Goal: Information Seeking & Learning: Find specific fact

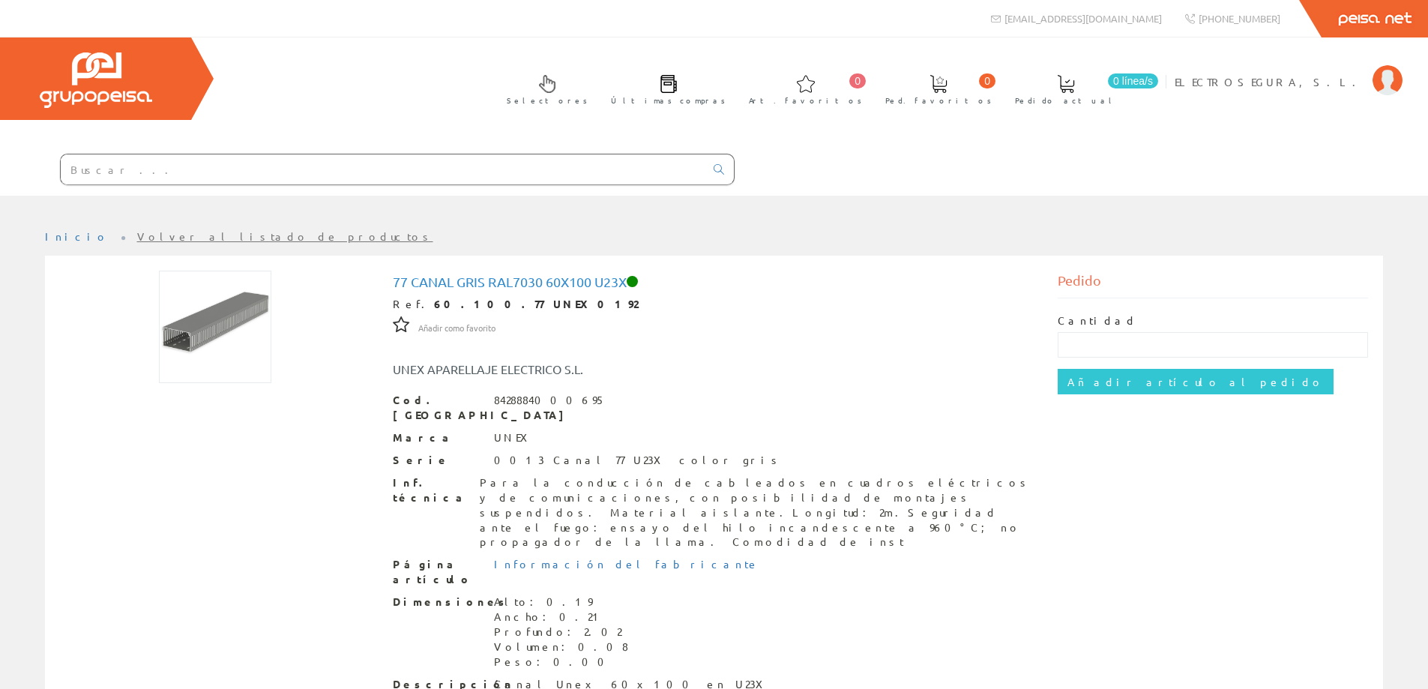
click at [367, 175] on input "text" at bounding box center [383, 169] width 644 height 30
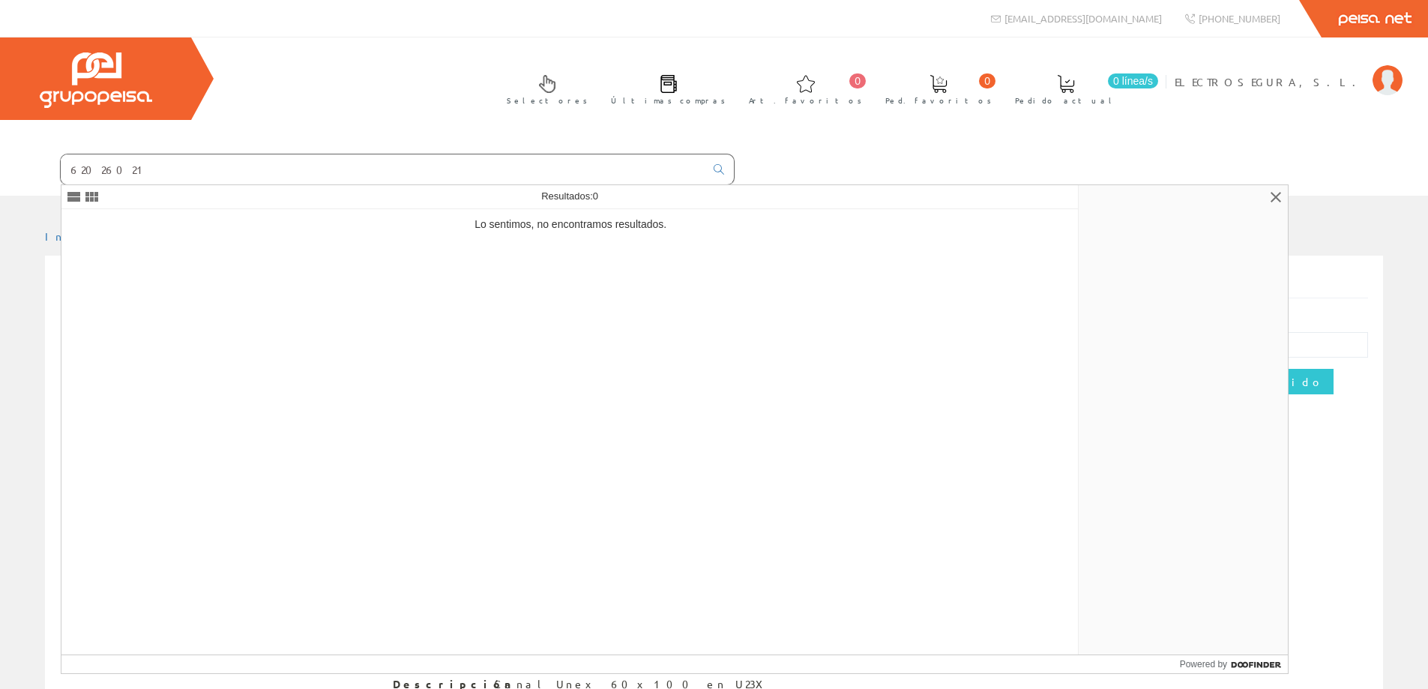
type input "62026021"
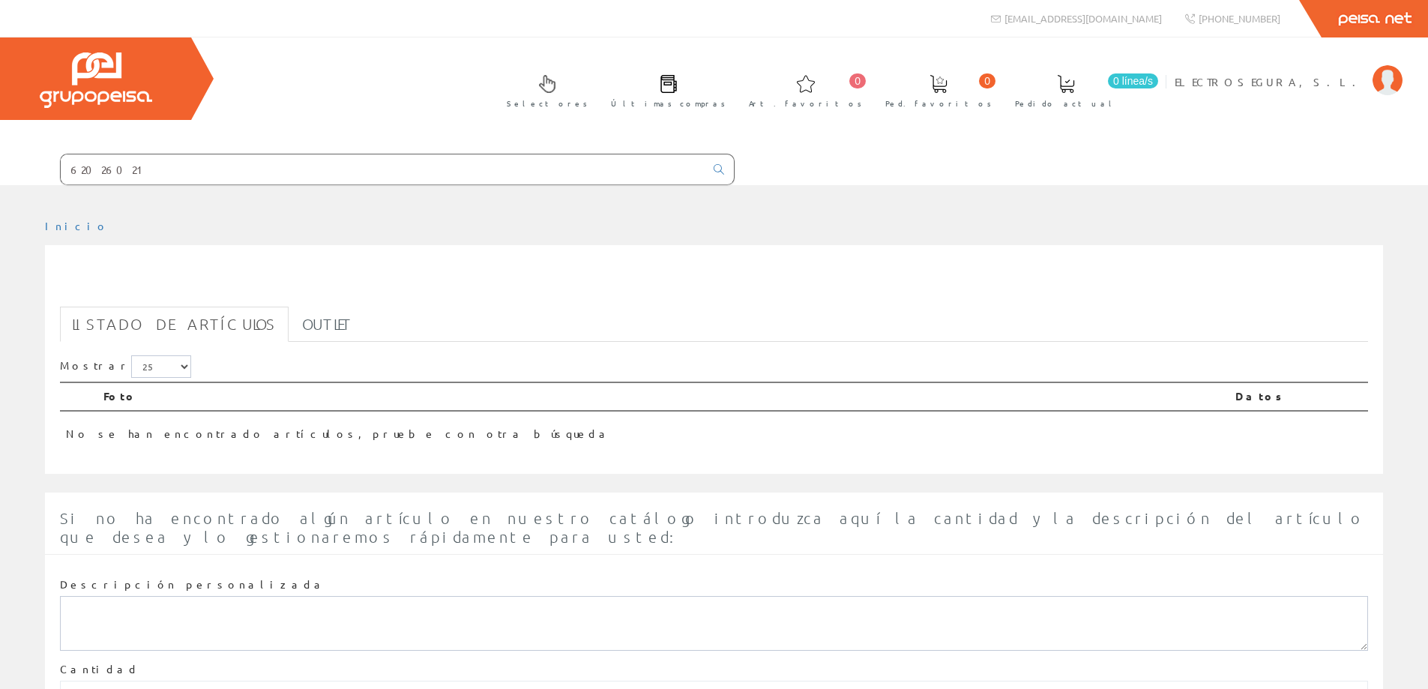
click at [374, 169] on input "62026021" at bounding box center [383, 169] width 644 height 30
click at [373, 169] on input "62026021" at bounding box center [383, 169] width 644 height 30
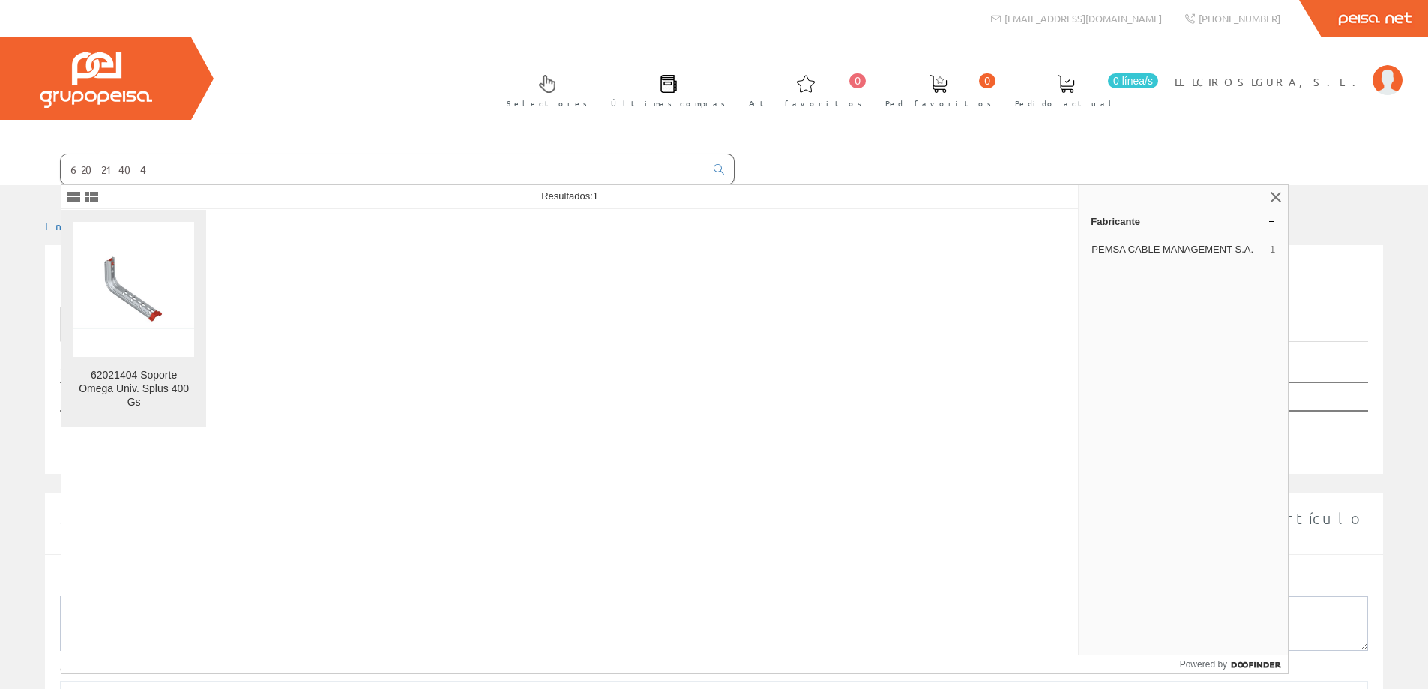
type input "62021404"
click at [141, 340] on figure at bounding box center [133, 289] width 121 height 135
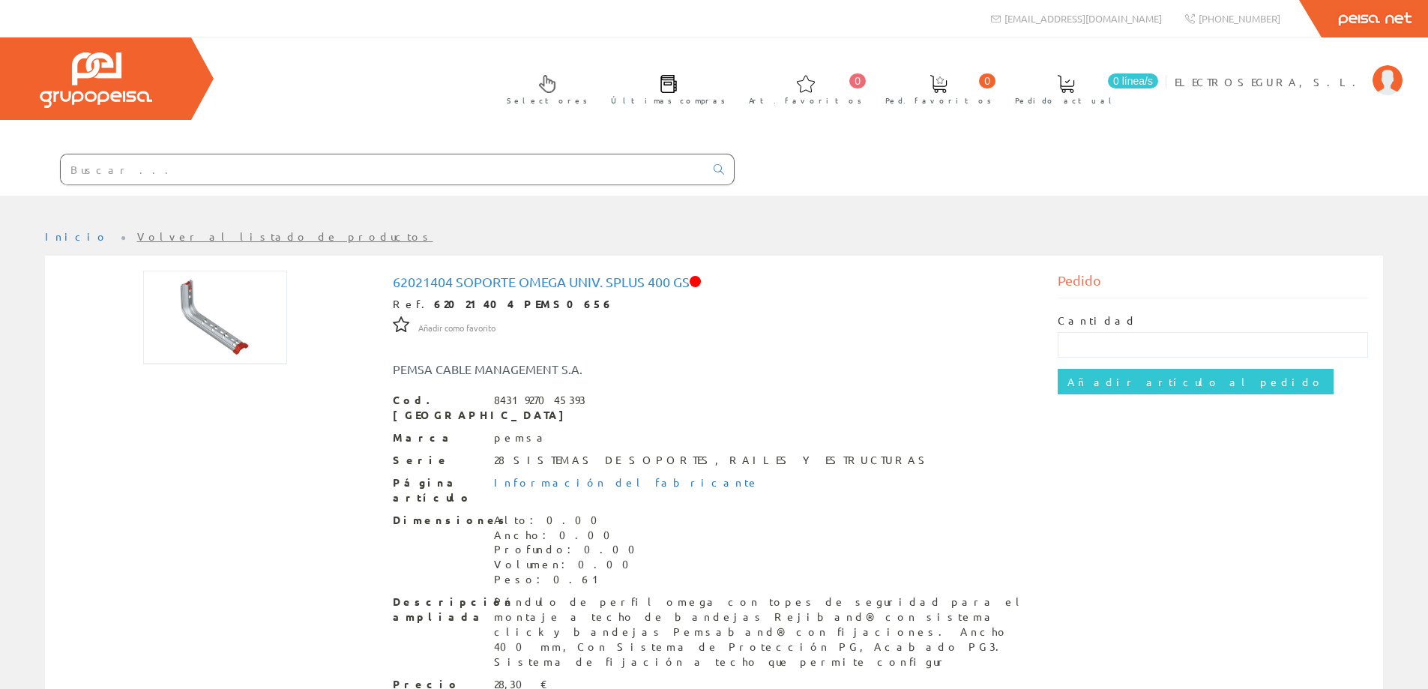
click at [454, 175] on input "text" at bounding box center [383, 169] width 644 height 30
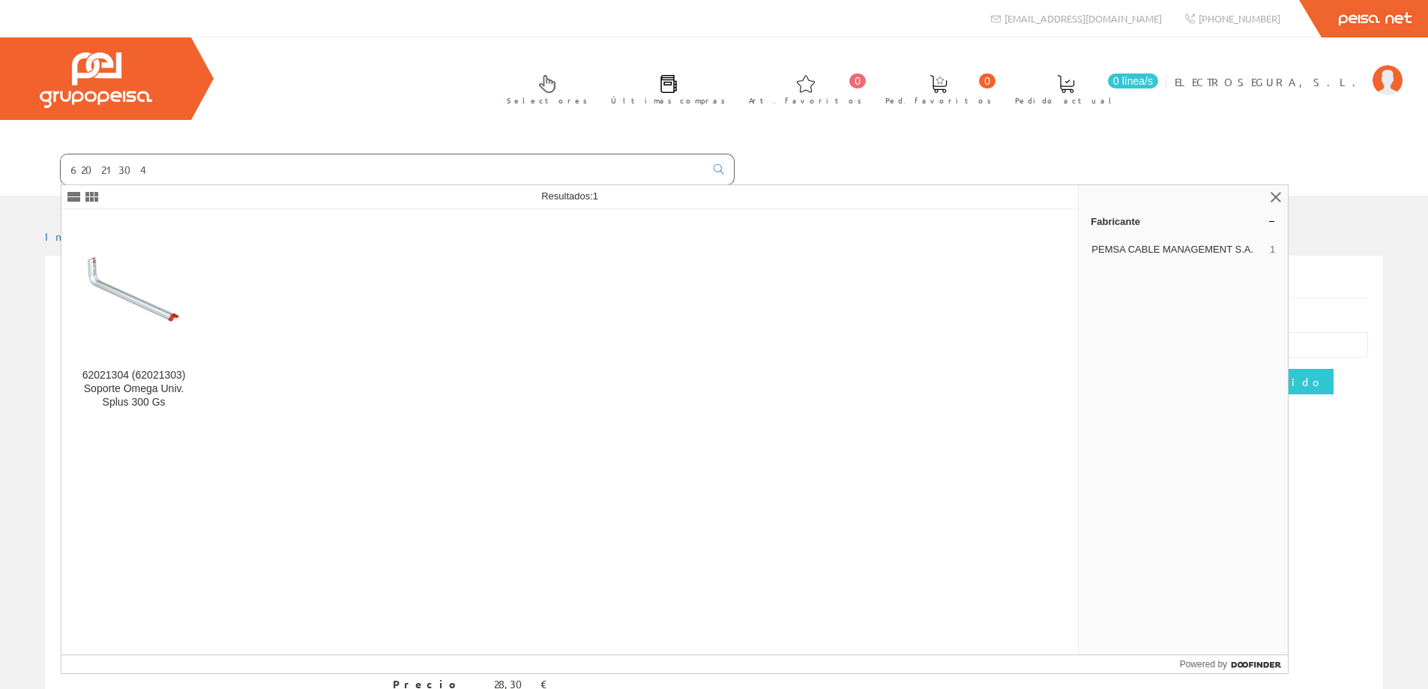
type input "62021304"
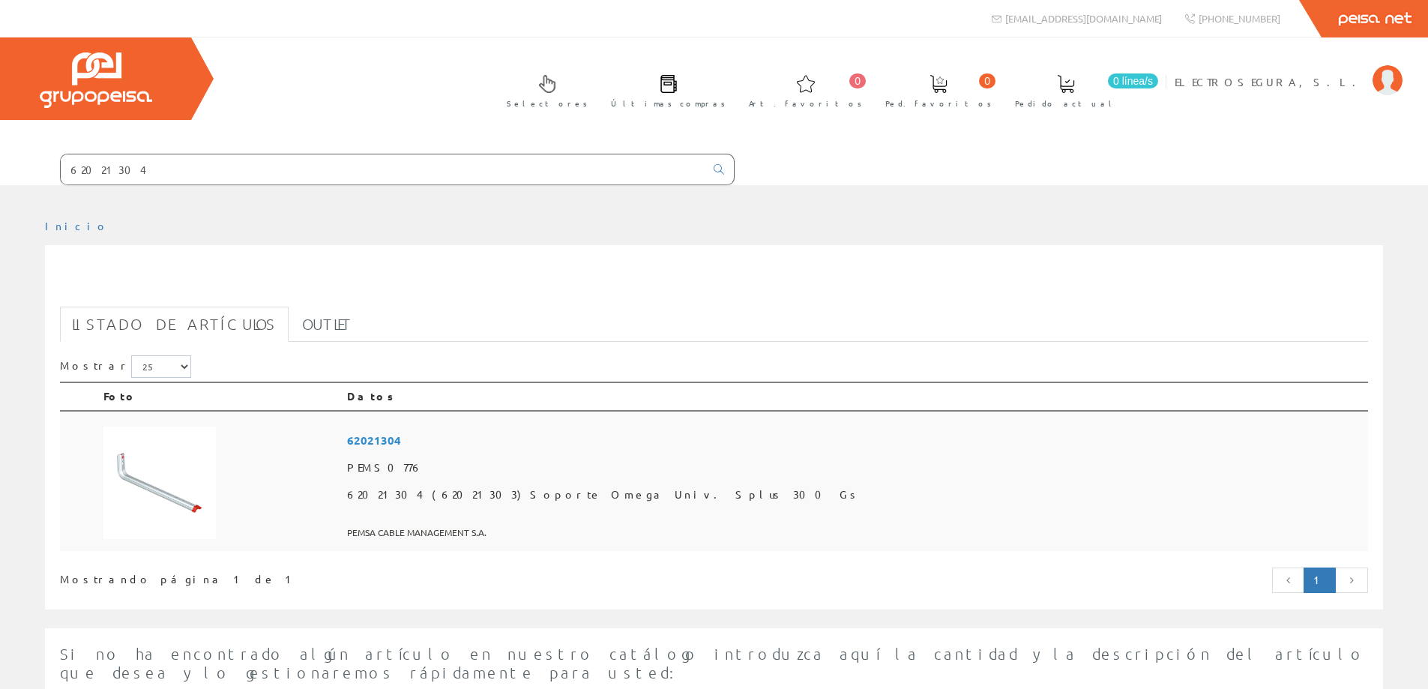
click at [505, 443] on span "62021304" at bounding box center [854, 441] width 1015 height 28
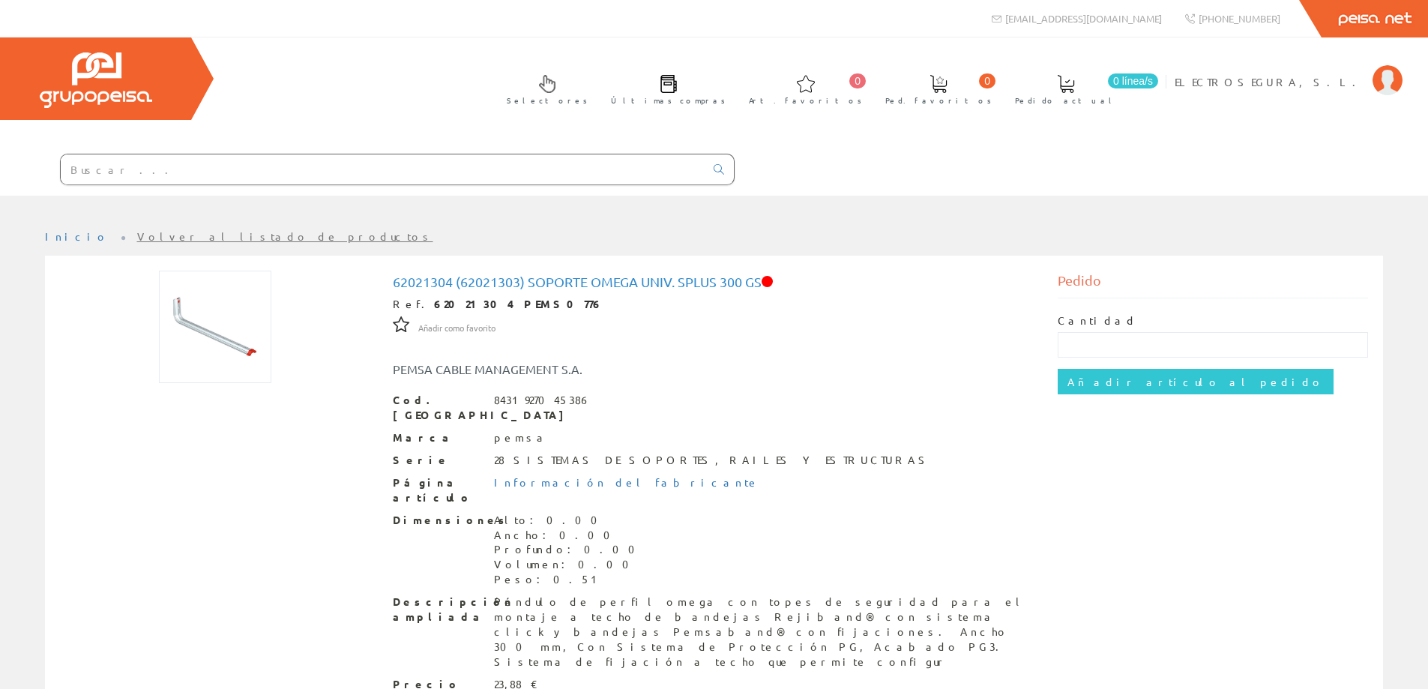
click at [116, 160] on input "text" at bounding box center [383, 169] width 644 height 30
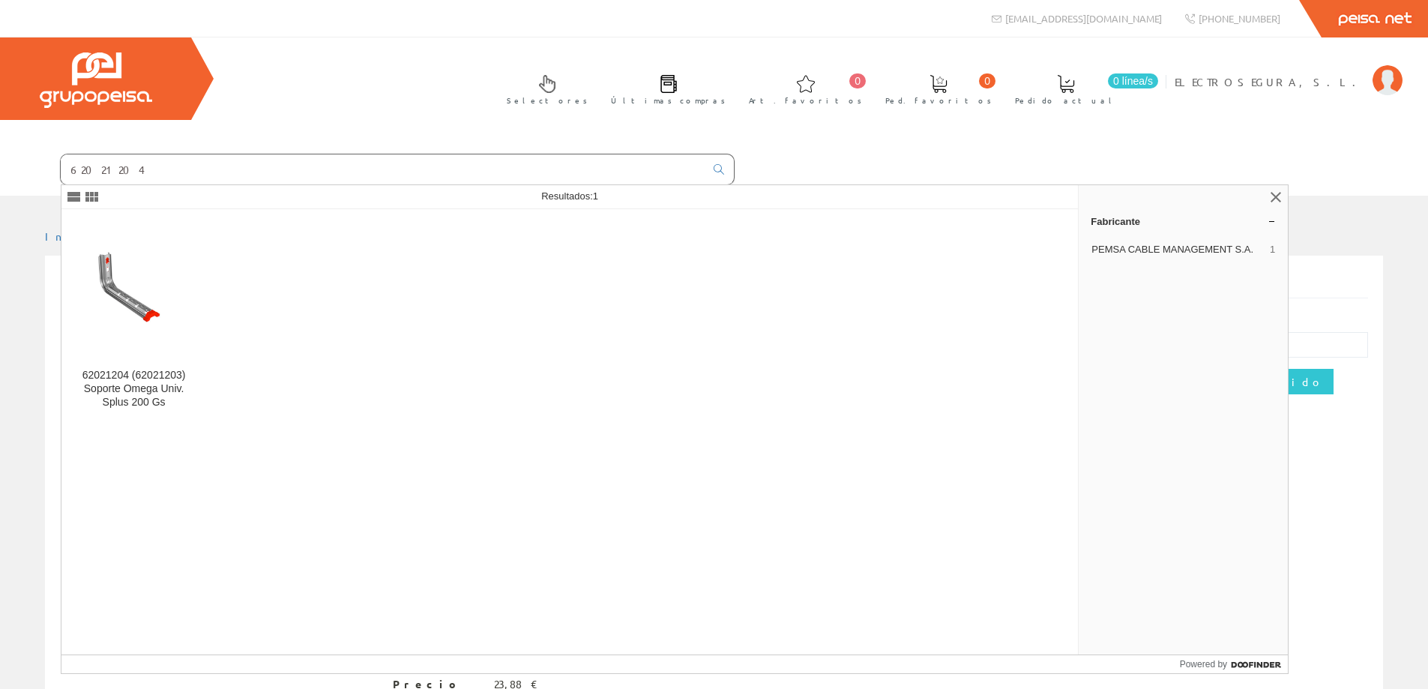
type input "62021204"
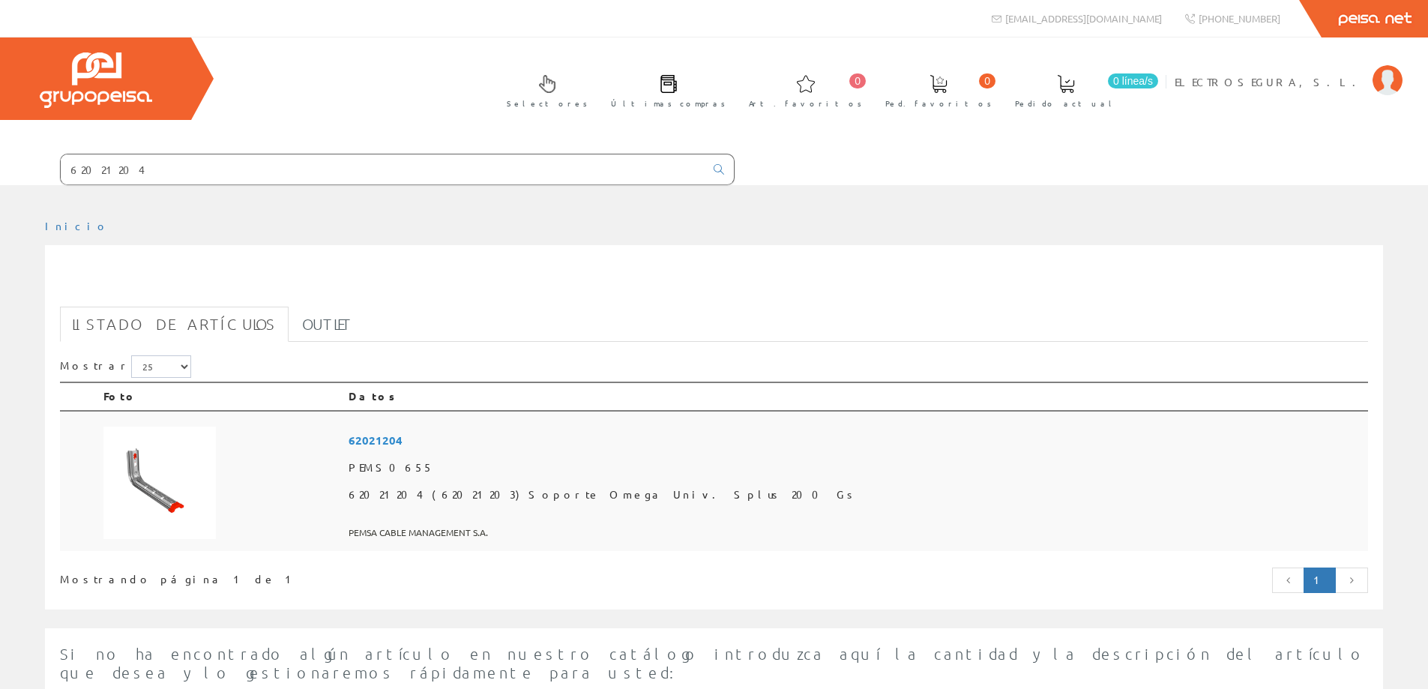
click at [545, 439] on span "62021204" at bounding box center [856, 441] width 1014 height 28
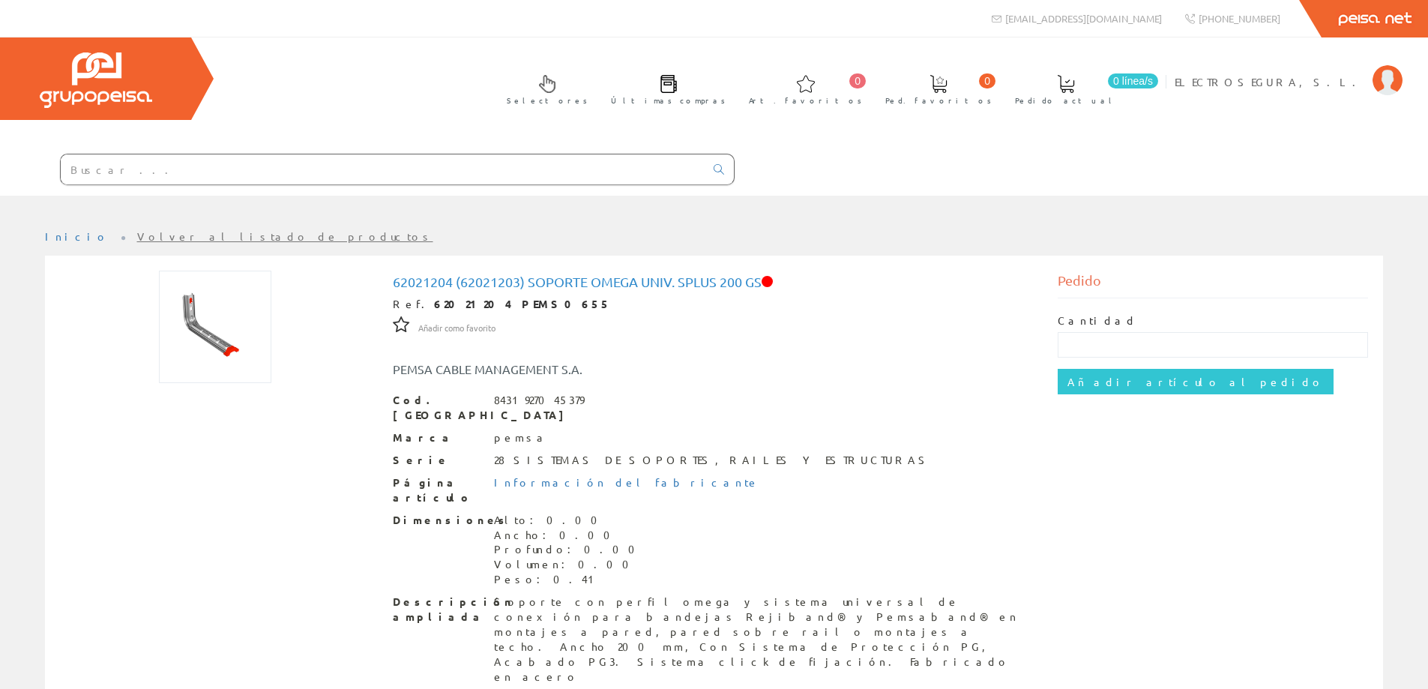
click at [297, 173] on input "text" at bounding box center [383, 169] width 644 height 30
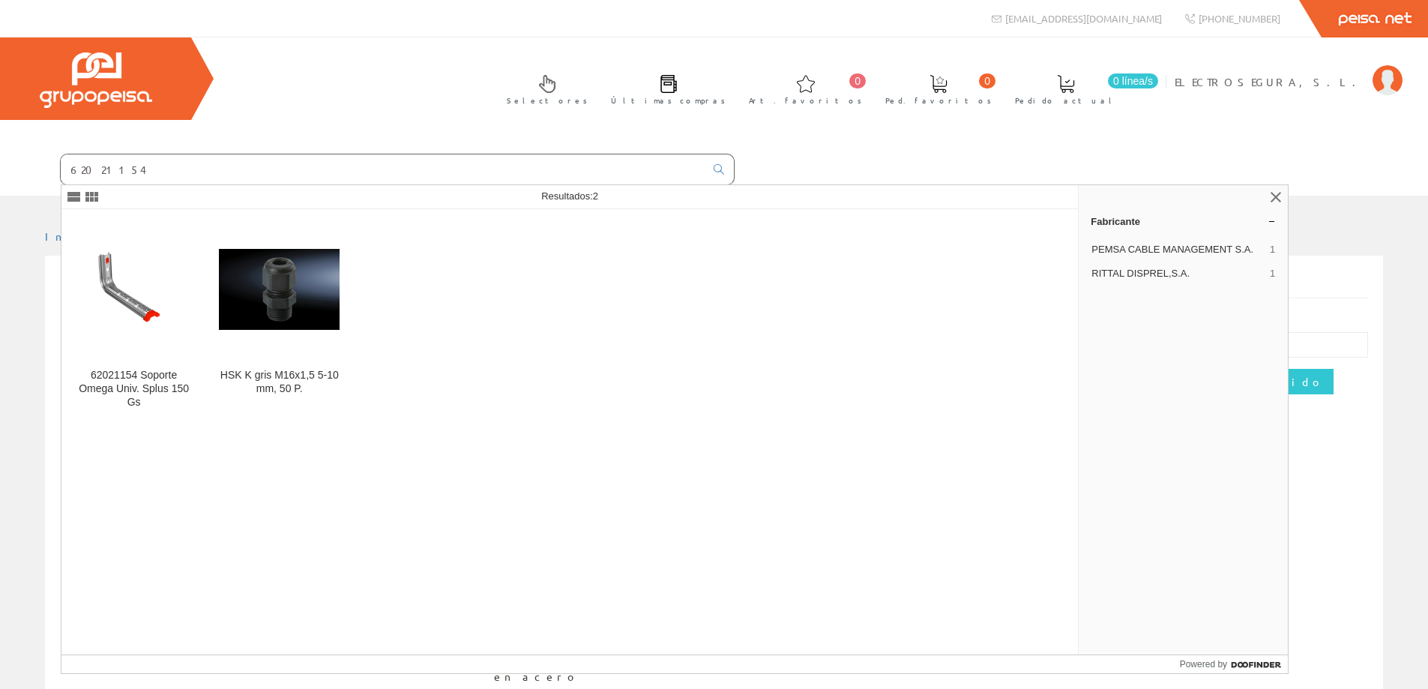
type input "62021154"
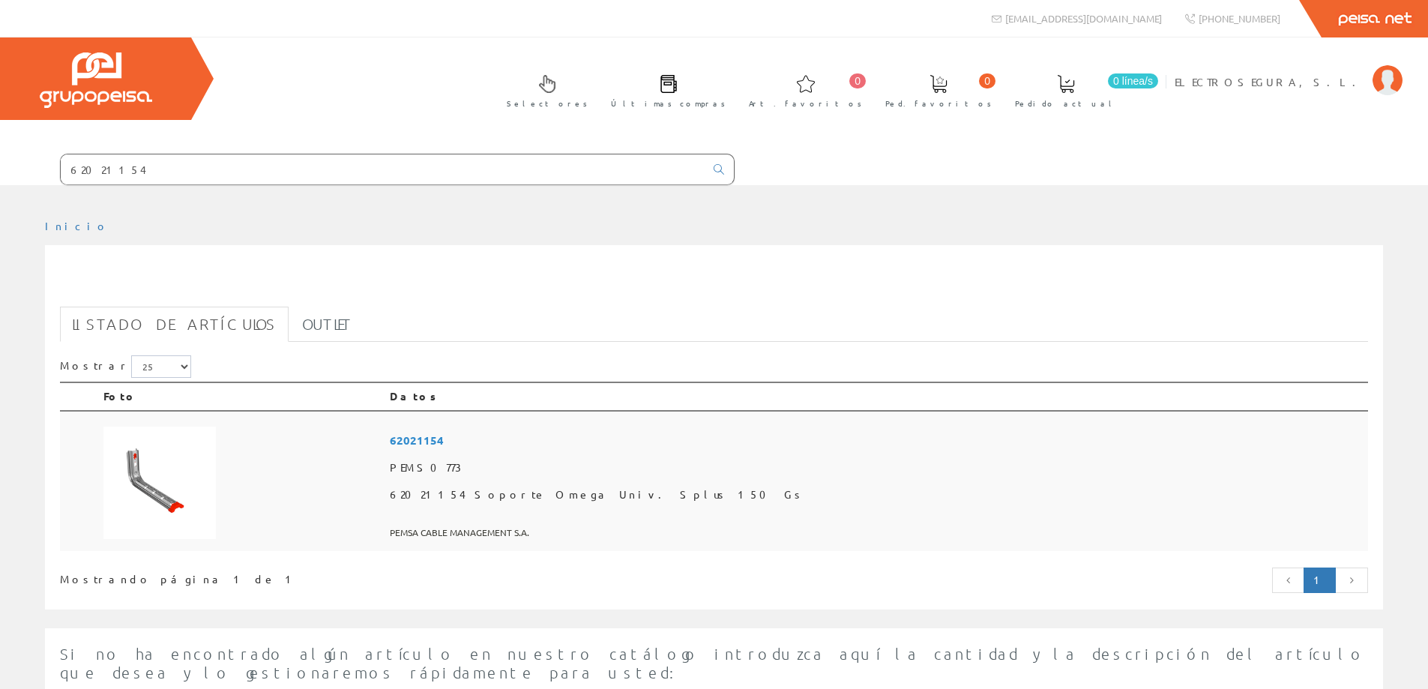
click at [582, 445] on span "62021154" at bounding box center [876, 441] width 972 height 28
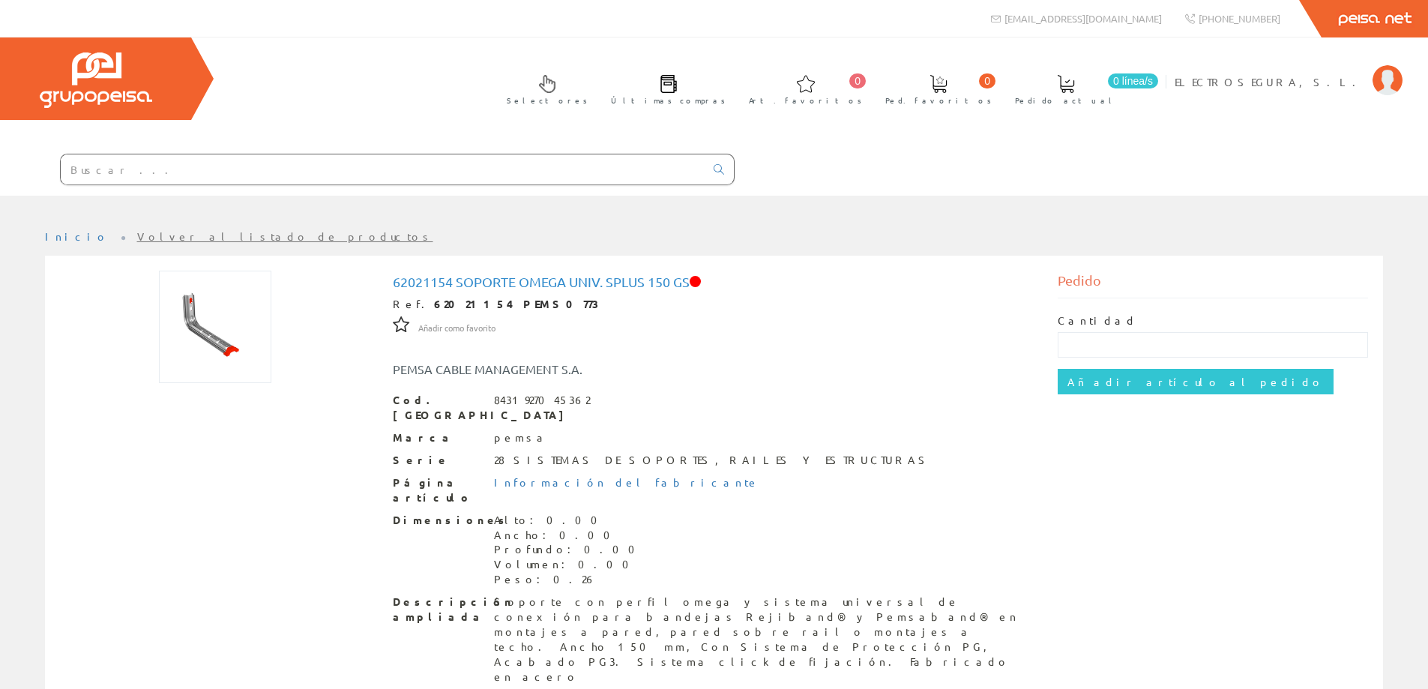
click at [346, 163] on input "text" at bounding box center [383, 169] width 644 height 30
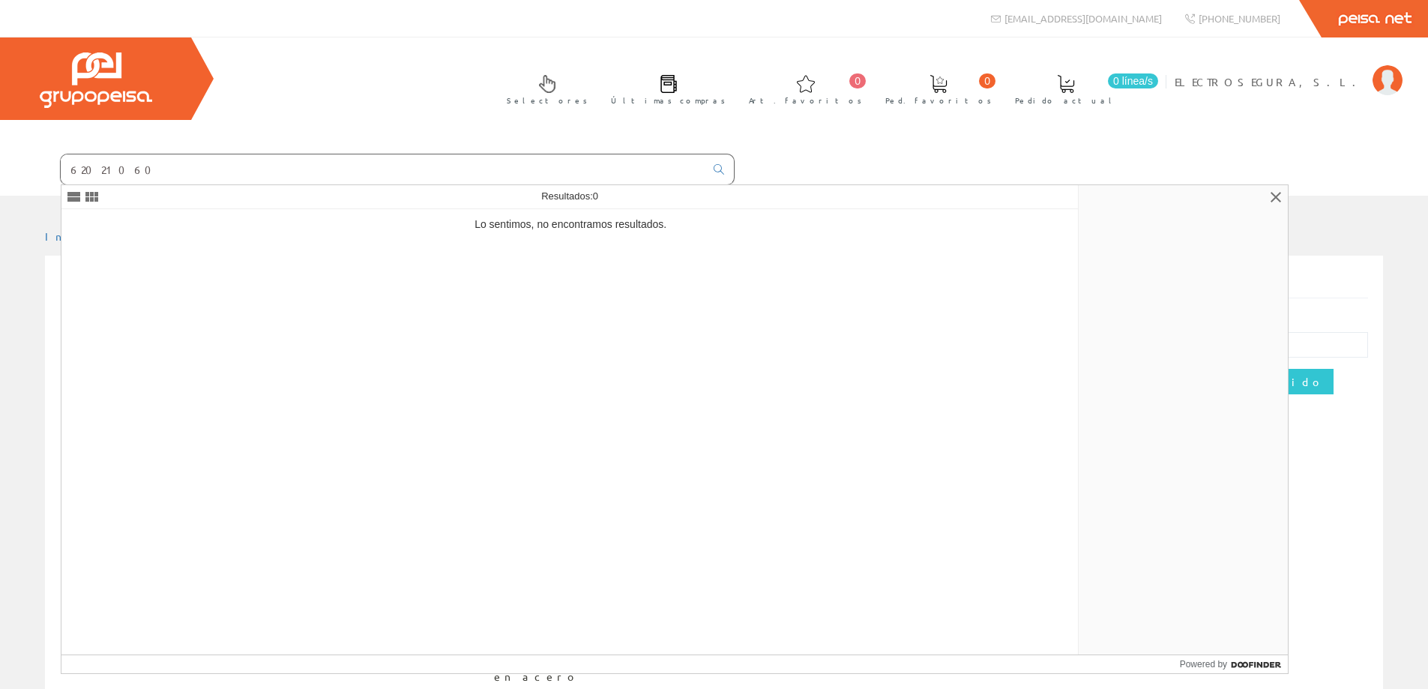
type input "62021060"
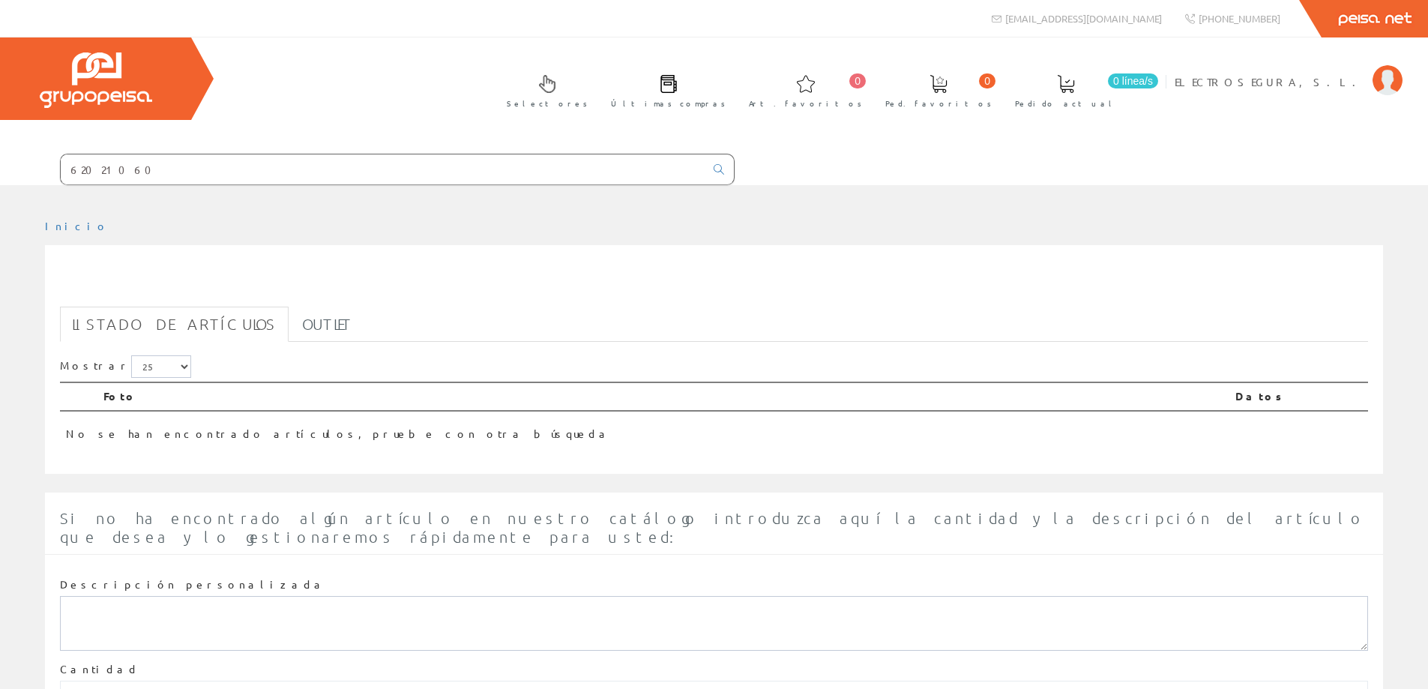
click at [138, 168] on input "62021060" at bounding box center [383, 169] width 644 height 30
click at [136, 168] on input "62021060" at bounding box center [383, 169] width 644 height 30
click at [160, 172] on input "62021060" at bounding box center [383, 169] width 644 height 30
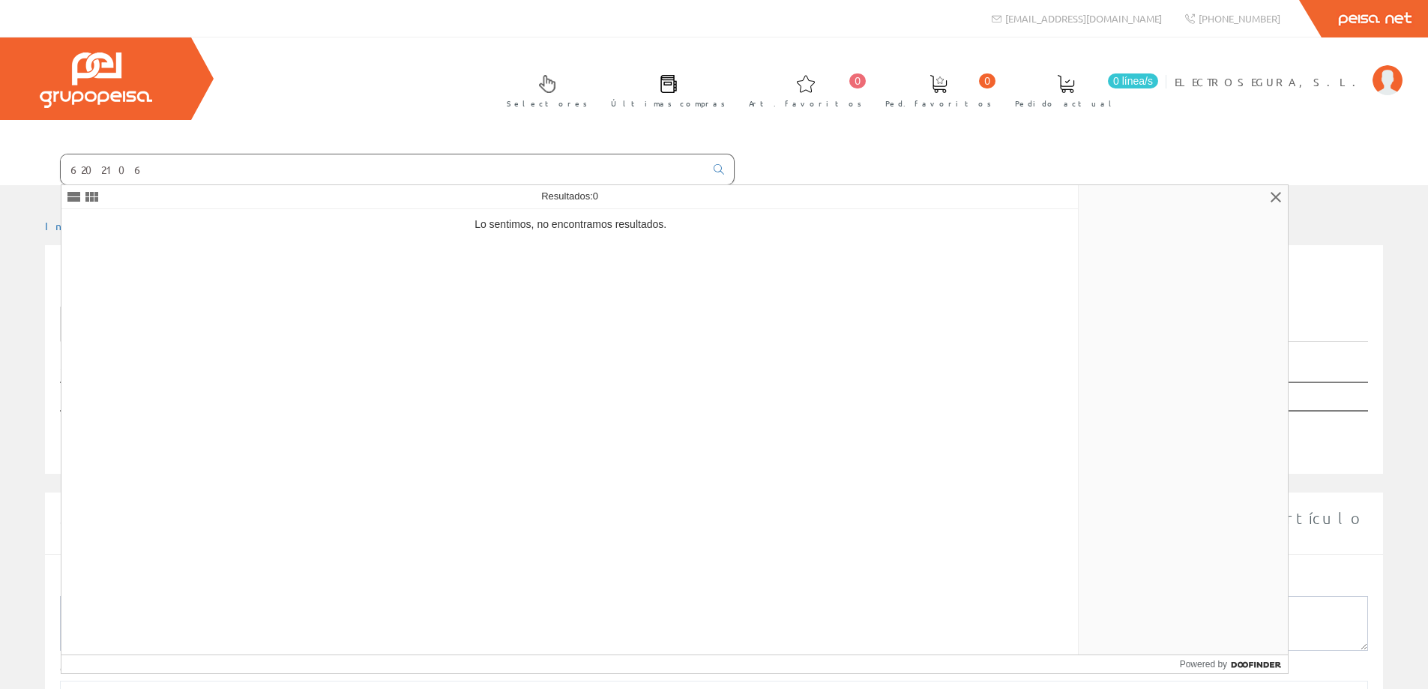
type input "62021060"
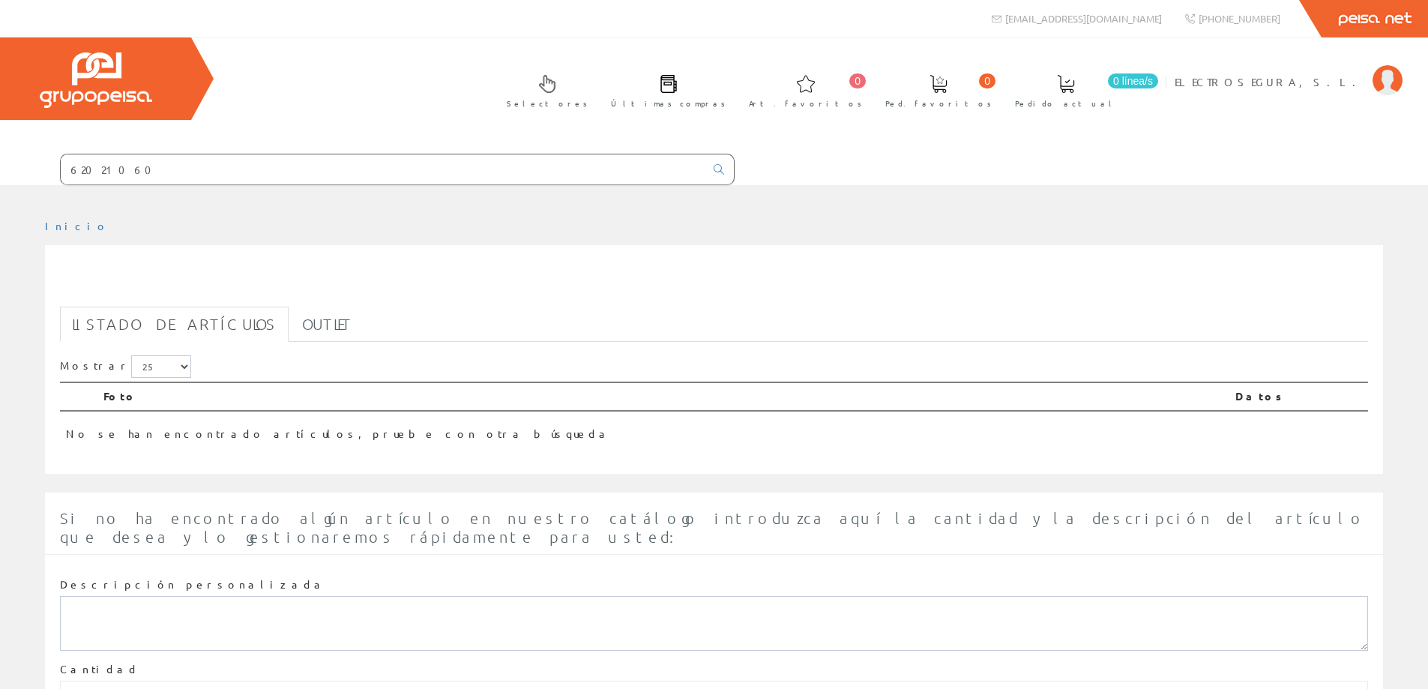
drag, startPoint x: 154, startPoint y: 169, endPoint x: 0, endPoint y: 164, distance: 154.5
click at [0, 164] on form "62021060" at bounding box center [367, 169] width 735 height 31
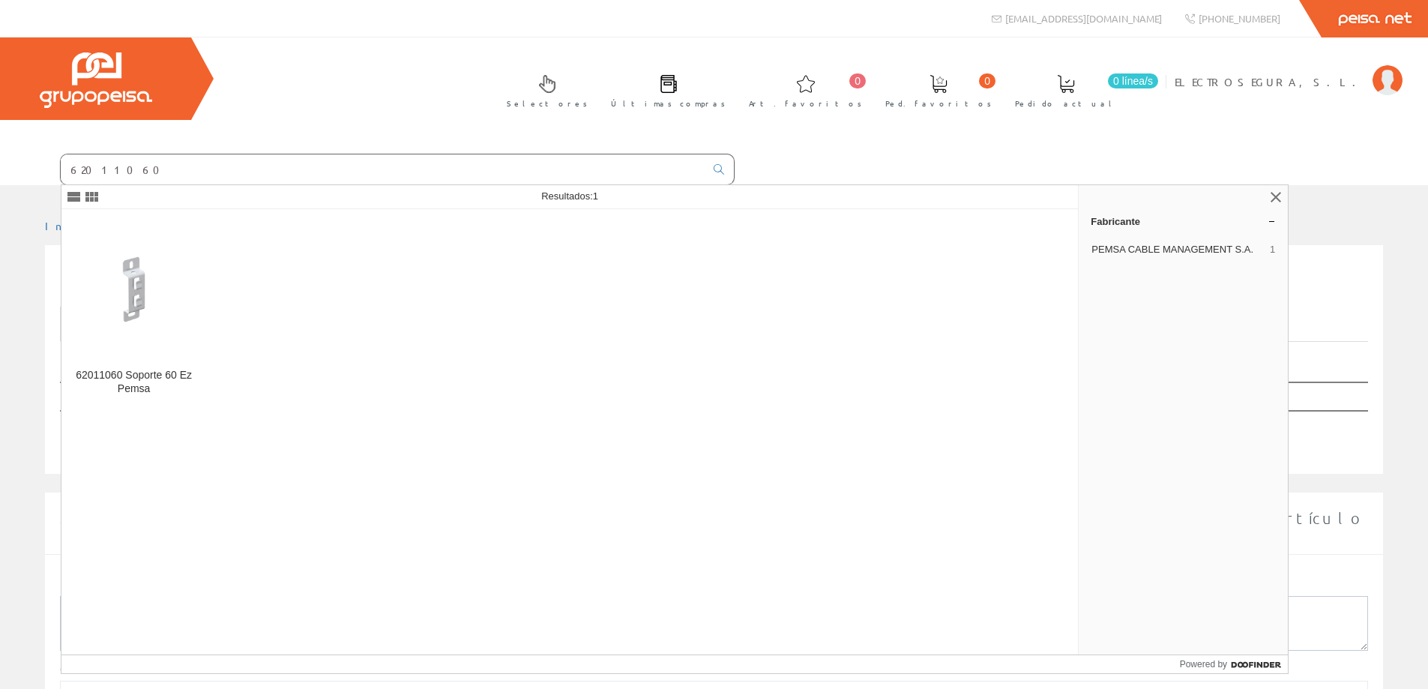
type input "62011060"
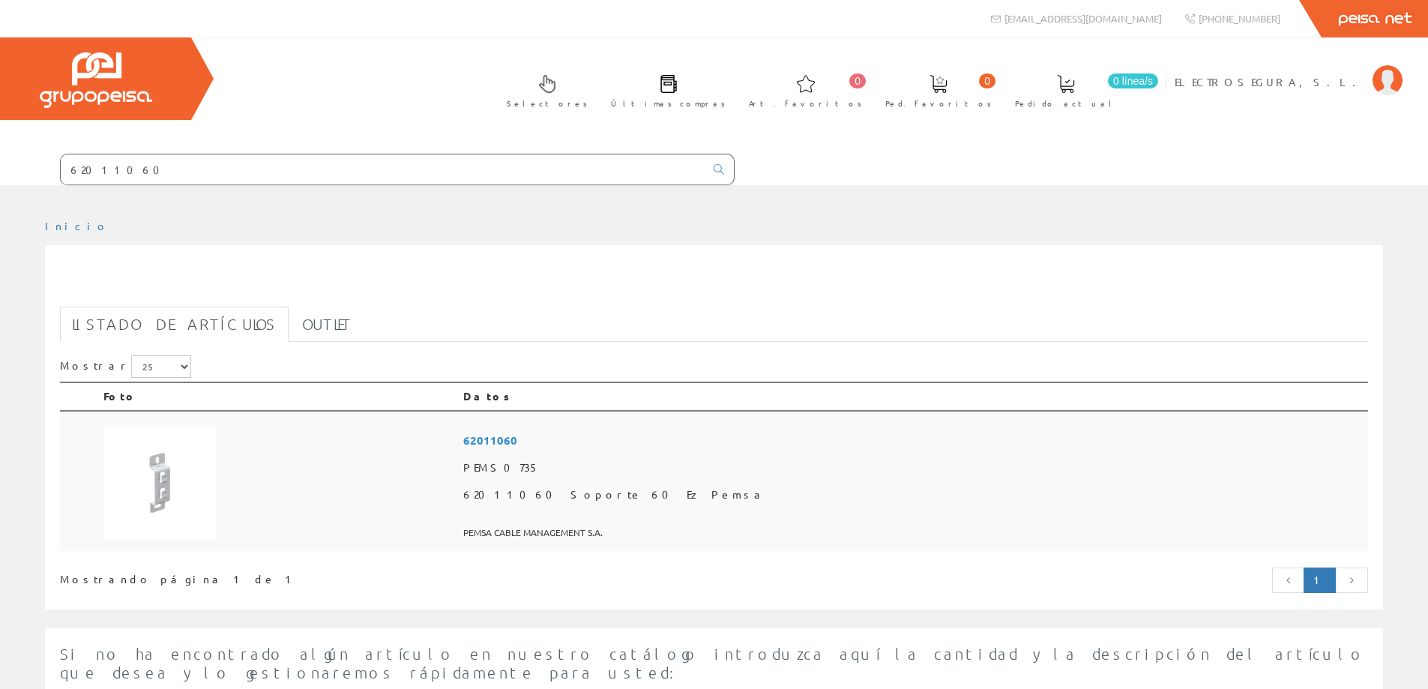
click at [687, 439] on span "62011060" at bounding box center [912, 441] width 899 height 28
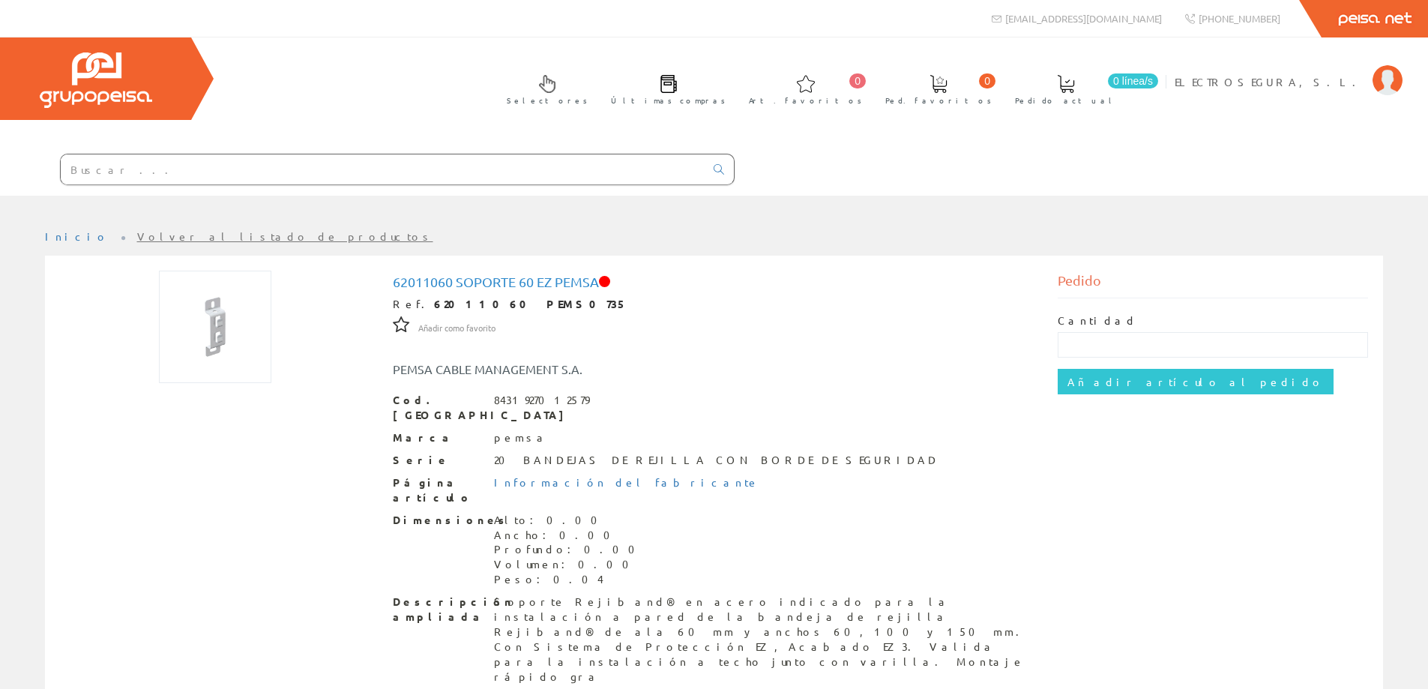
click at [560, 104] on div "Selectores Últimas compras 0 0" at bounding box center [714, 116] width 1428 height 158
